Goal: Use online tool/utility: Use online tool/utility

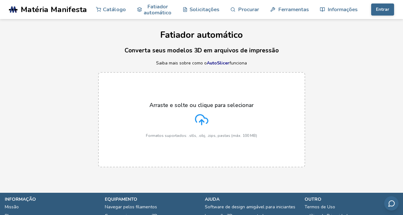
click at [195, 126] on icon at bounding box center [201, 119] width 13 height 13
click at [0, 0] on input "Arraste e solte ou clique para selecionar Formatos suportados: .stls, .obj, .zi…" at bounding box center [0, 0] width 0 height 0
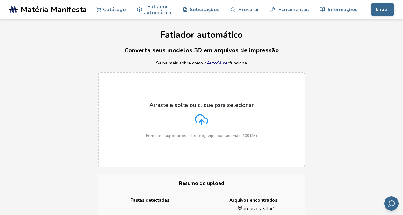
click at [205, 118] on icon at bounding box center [201, 119] width 12 height 9
click at [0, 0] on input "Arraste e solte ou clique para selecionar Formatos suportados: .stls, .obj, .zi…" at bounding box center [0, 0] width 0 height 0
click at [218, 183] on font "Resumo do upload" at bounding box center [201, 183] width 45 height 7
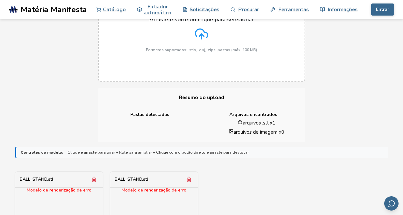
scroll to position [90, 0]
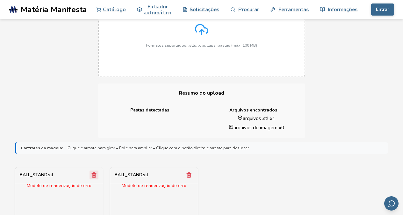
click at [93, 175] on line "Remover modelo" at bounding box center [93, 176] width 0 height 2
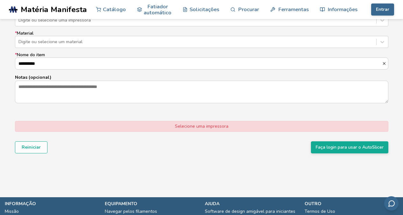
scroll to position [440, 0]
